Goal: Task Accomplishment & Management: Use online tool/utility

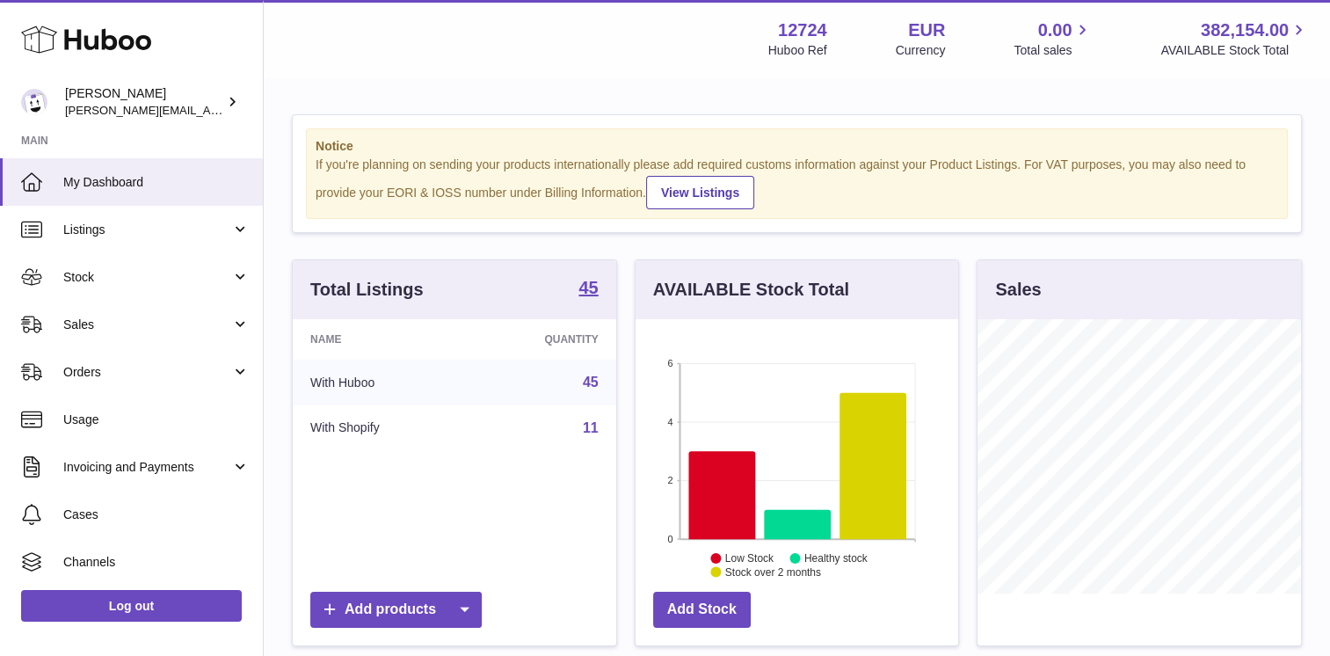
scroll to position [274, 324]
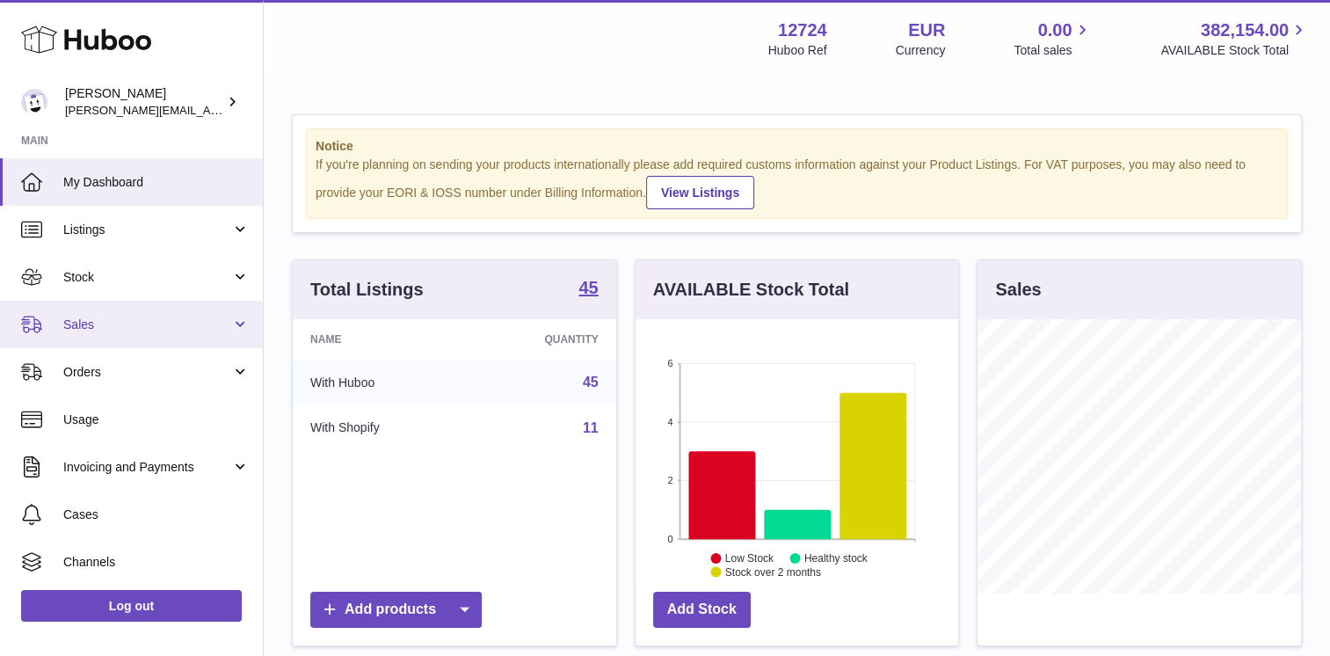
click at [124, 330] on span "Sales" at bounding box center [147, 324] width 168 height 17
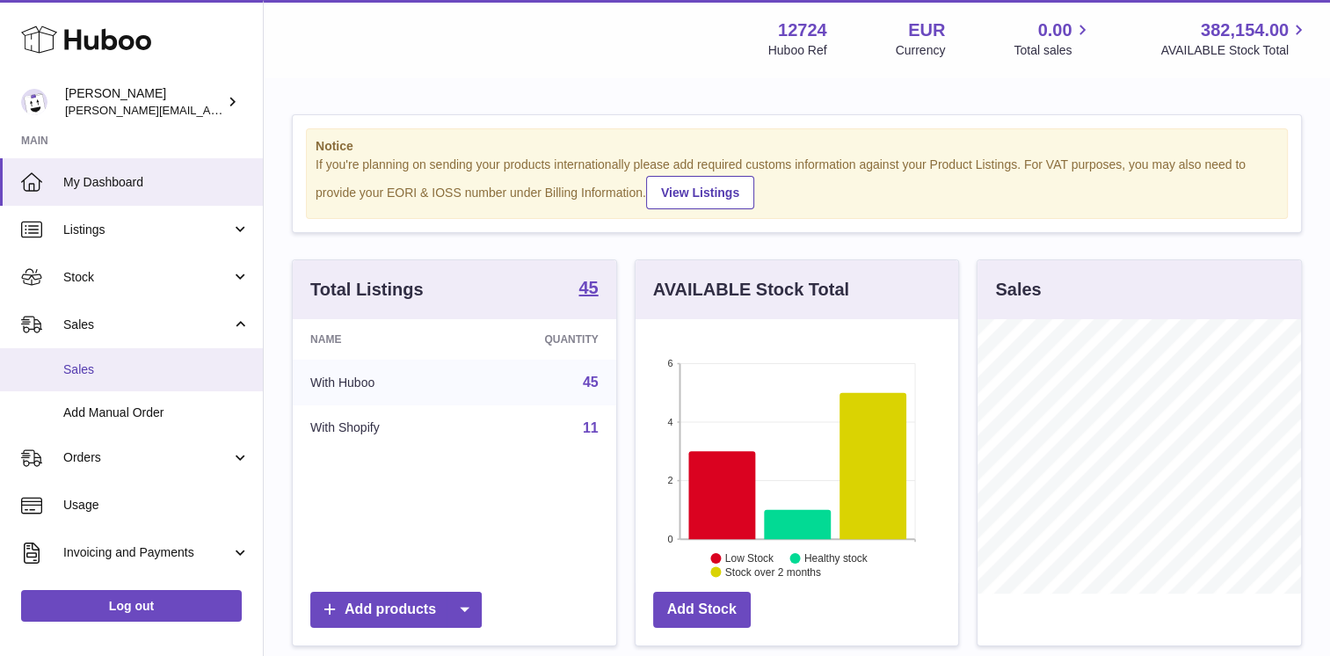
click at [125, 371] on span "Sales" at bounding box center [156, 369] width 186 height 17
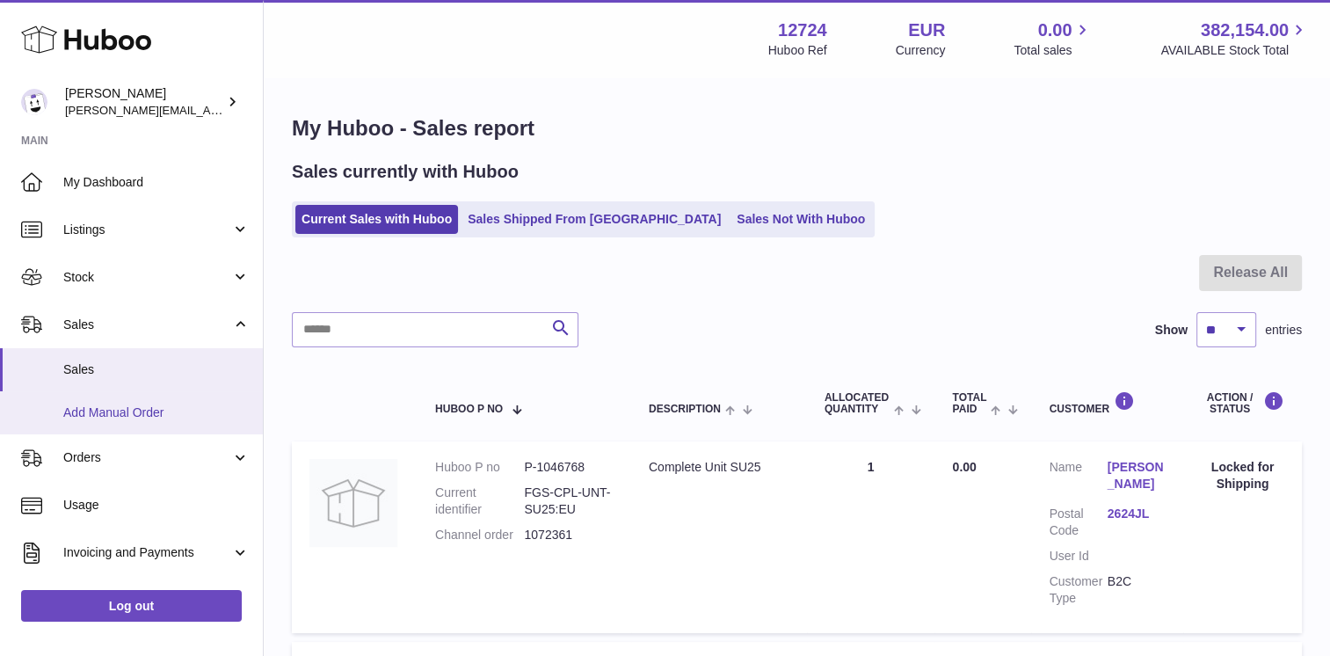
click at [147, 404] on span "Add Manual Order" at bounding box center [156, 412] width 186 height 17
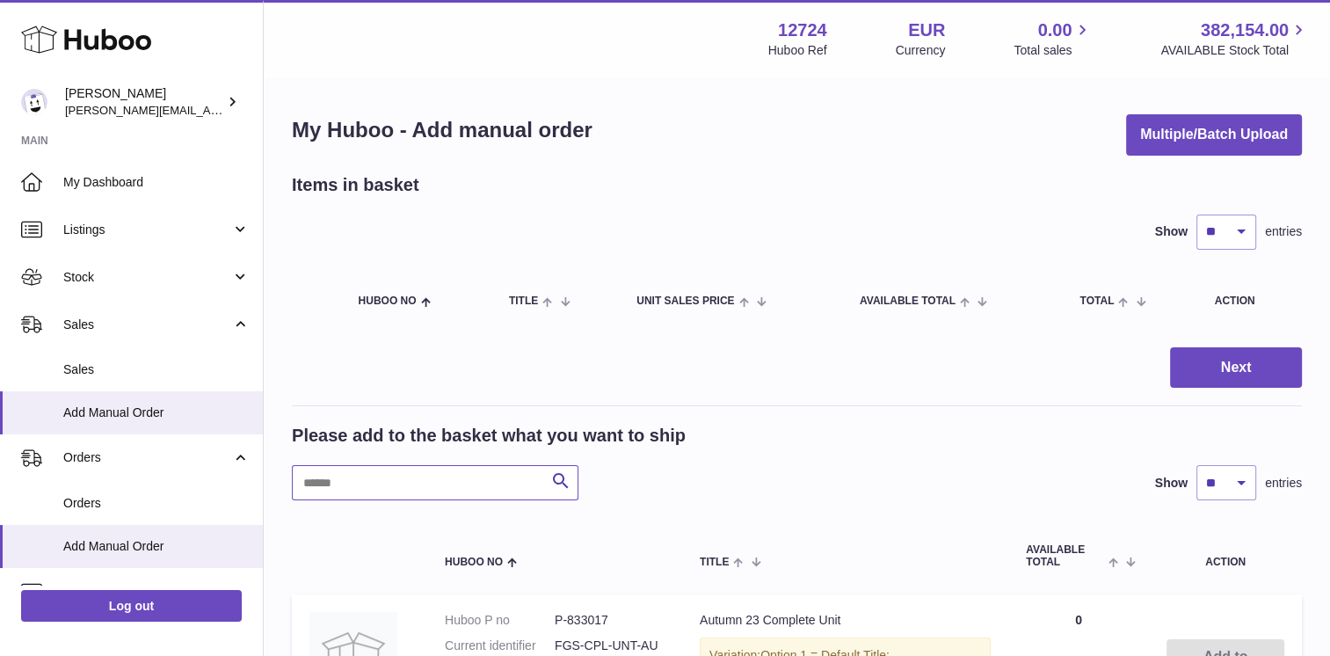
click at [475, 491] on input "text" at bounding box center [435, 482] width 287 height 35
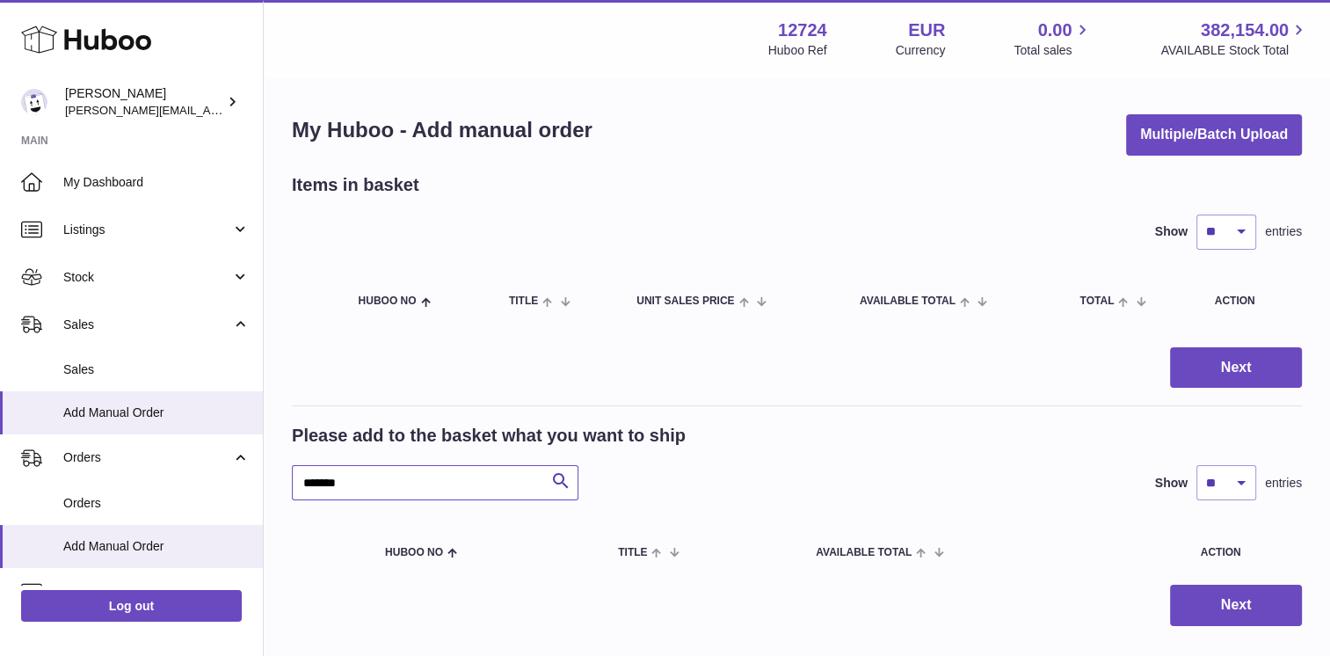
type input "*******"
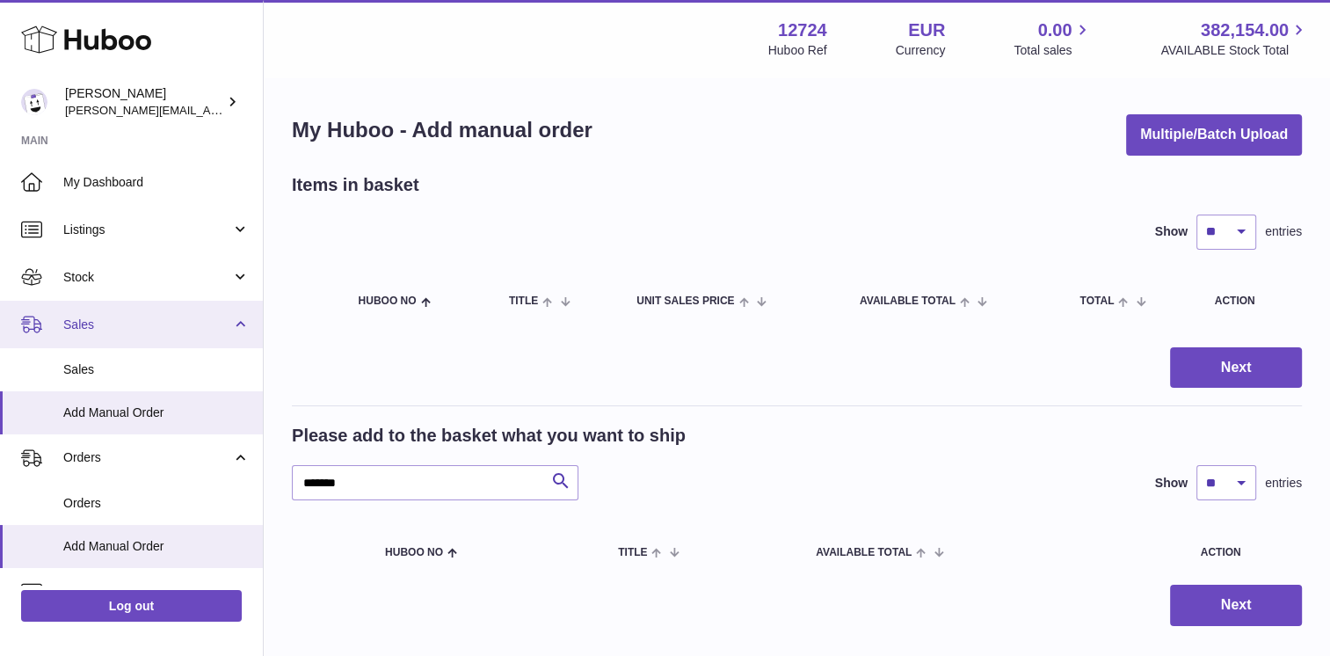
click at [91, 329] on span "Sales" at bounding box center [147, 324] width 168 height 17
